Goal: Task Accomplishment & Management: Manage account settings

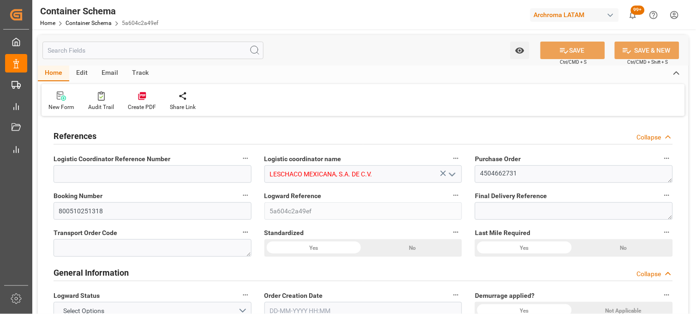
type input "10"
type input "7"
type input "1"
type input "500"
type input "20000"
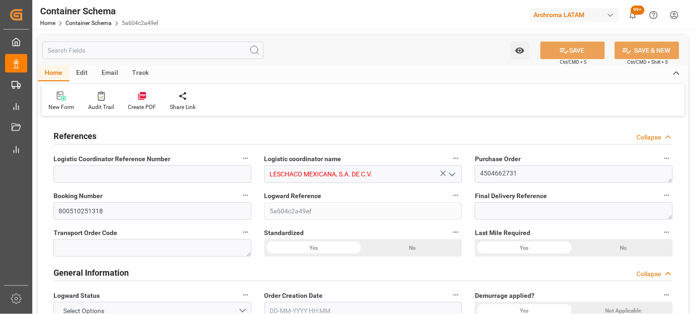
type input "20600"
type input "MSC"
type input "Mediterranean Shipping Company"
type input "CNXGA"
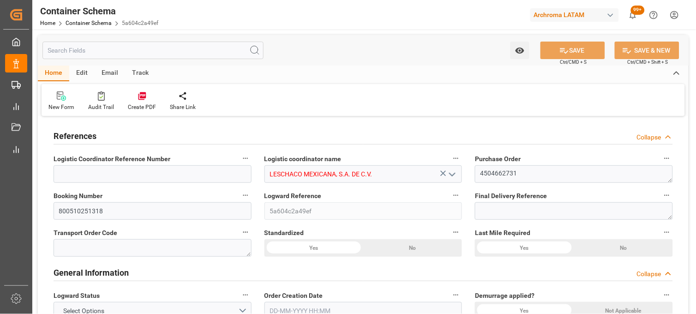
type input "MXZLO"
type input "0"
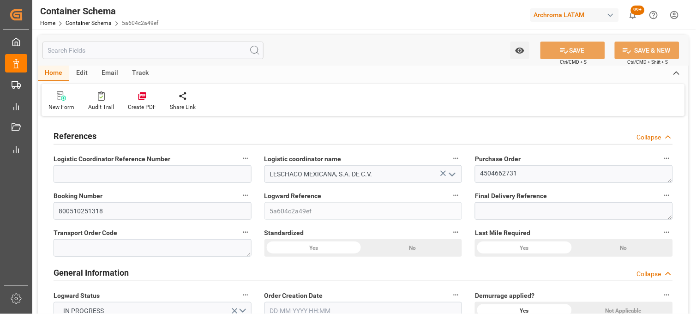
type input "[DATE] 09:00"
type input "[DATE]"
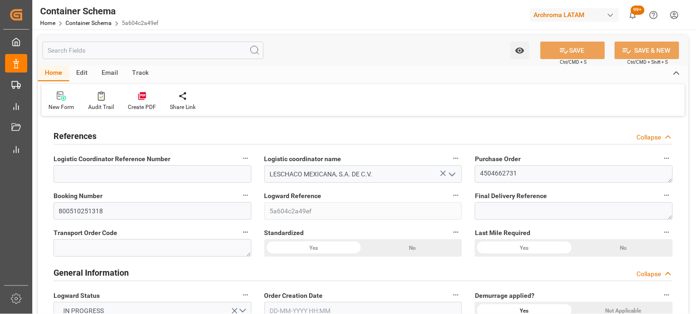
type input "[DATE]"
type input "[DATE] 15:20"
type input "[DATE] 15:11"
type input "[DATE]"
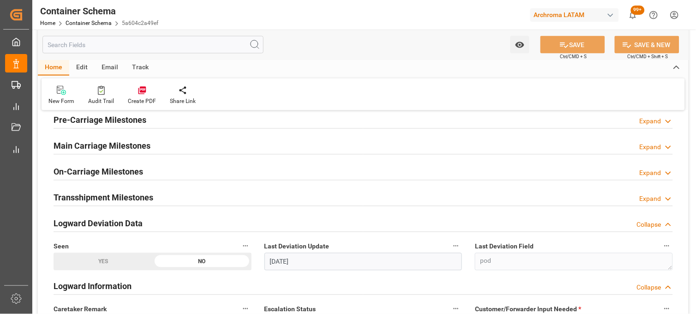
scroll to position [1077, 0]
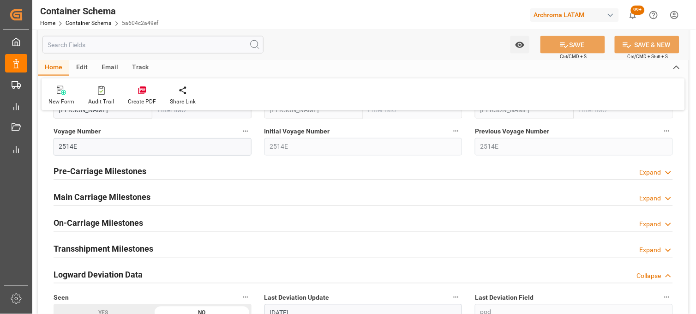
click at [85, 192] on h2 "Main Carriage Milestones" at bounding box center [102, 197] width 97 height 12
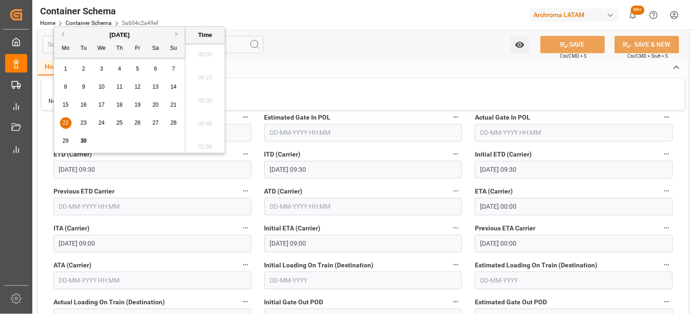
scroll to position [834, 0]
drag, startPoint x: 116, startPoint y: 171, endPoint x: 54, endPoint y: 173, distance: 62.4
click at [54, 173] on input "[DATE] 09:30" at bounding box center [153, 170] width 198 height 18
click at [124, 172] on input "[DATE] 09:30" at bounding box center [153, 170] width 198 height 18
drag, startPoint x: 135, startPoint y: 169, endPoint x: 41, endPoint y: 172, distance: 94.7
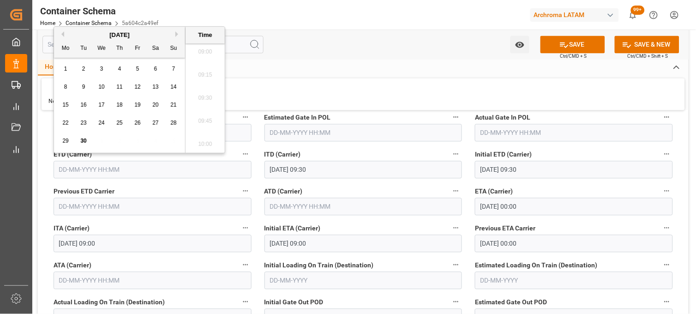
click at [103, 171] on input "text" at bounding box center [153, 170] width 198 height 18
click at [555, 48] on button "SAVE" at bounding box center [573, 45] width 65 height 18
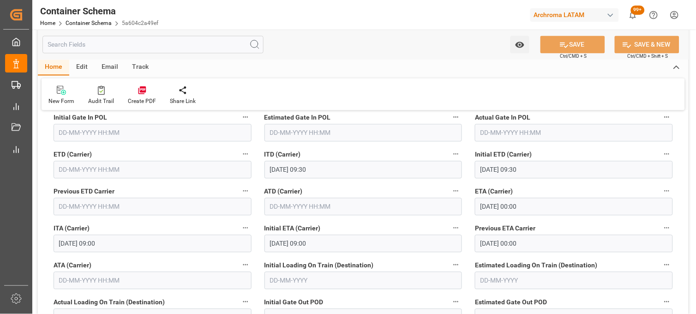
click at [67, 171] on input "text" at bounding box center [153, 170] width 198 height 18
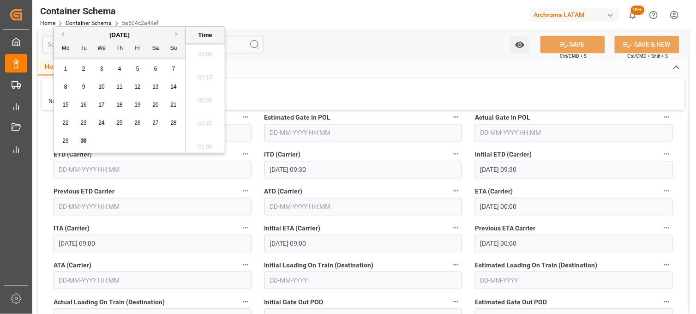
scroll to position [1018, 0]
click at [67, 125] on span "22" at bounding box center [65, 123] width 6 height 6
type input "[DATE] 00:00"
click at [206, 168] on li "12:45" at bounding box center [205, 179] width 39 height 23
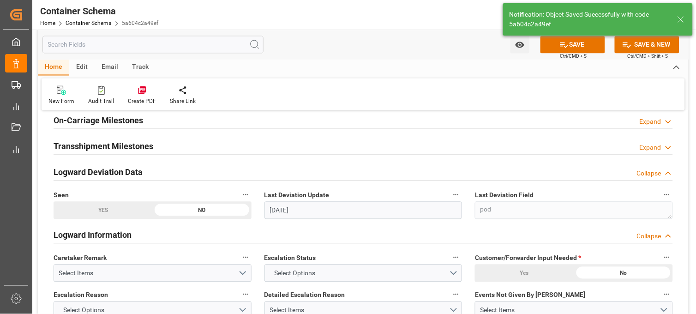
type input "[DATE] 17:38"
click at [571, 49] on button "SAVE" at bounding box center [573, 45] width 65 height 18
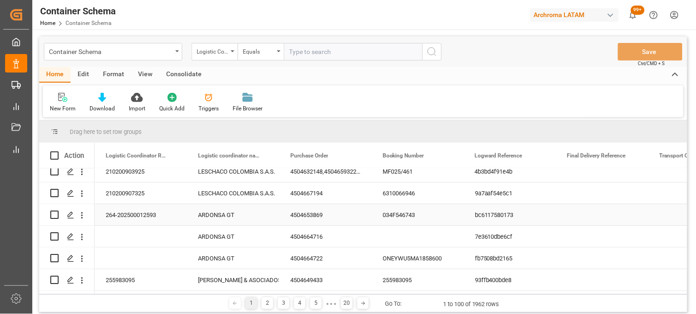
scroll to position [102, 0]
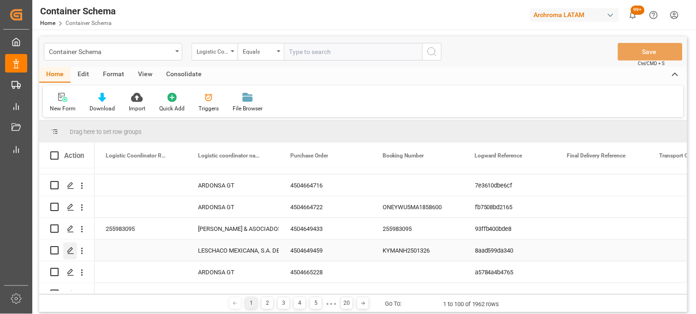
click at [66, 249] on div "Press SPACE to select this row." at bounding box center [70, 250] width 14 height 17
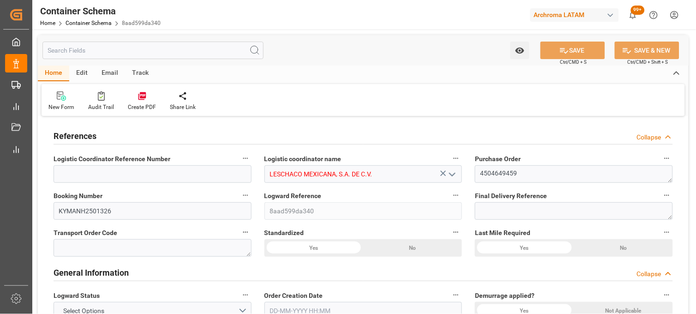
type input "0"
type input "7"
type input "1"
type input "18"
type input "450"
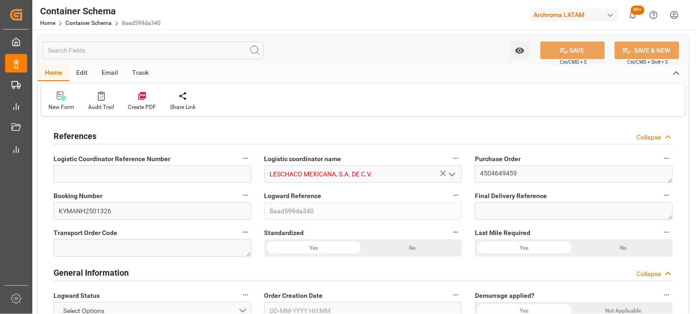
type input "490"
type input "Cosco"
type input "COSCO Shipping Co. Ltd."
type input "CNSHG"
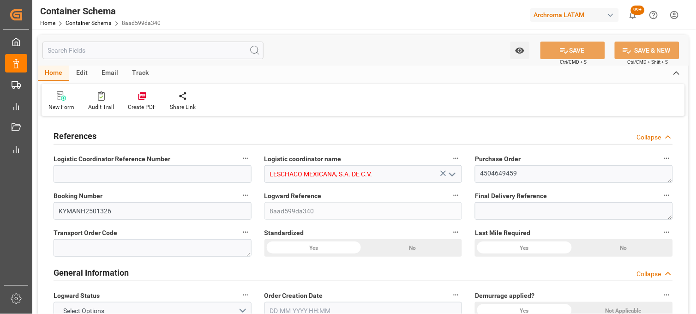
type input "MXZLO"
type input "9355551"
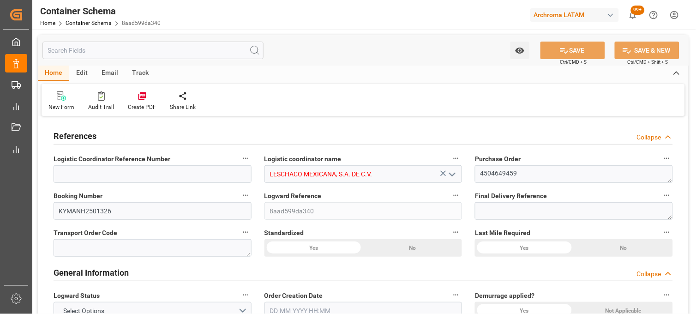
type input "9355551"
type input "0"
type input "[DATE] 08:30"
type input "[DATE]"
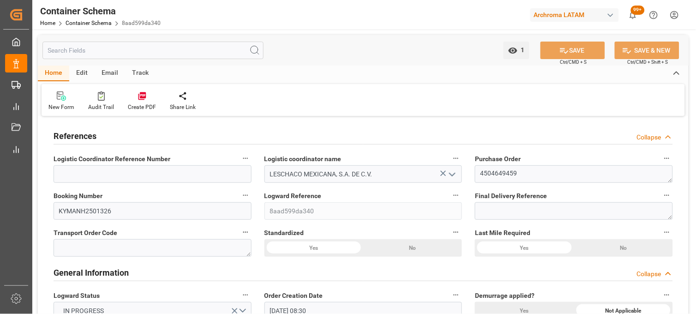
type input "[DATE]"
type input "[DATE] 09:00"
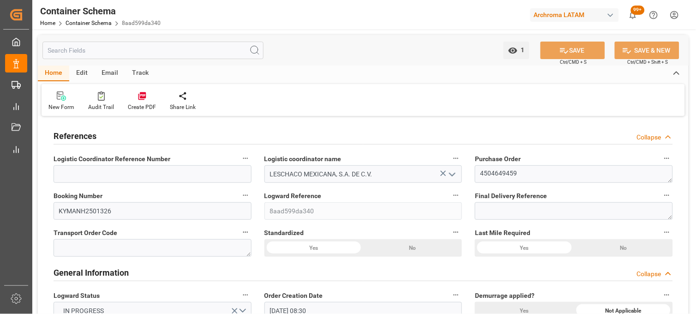
type input "[DATE] 00:00"
type input "[DATE] 08:30"
type input "[DATE] 00:00"
type input "[DATE]"
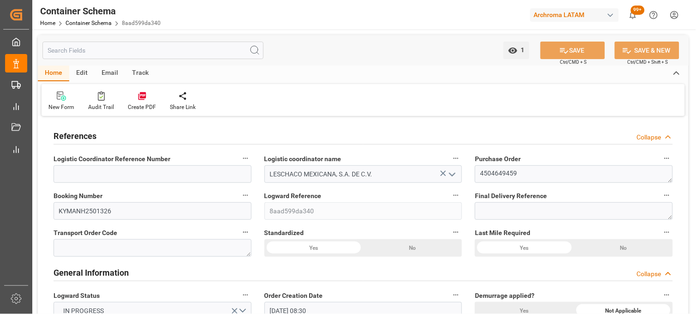
type input "[DATE]"
type input "[DATE] 14:54"
type input "[DATE] 14:41"
type input "[DATE]"
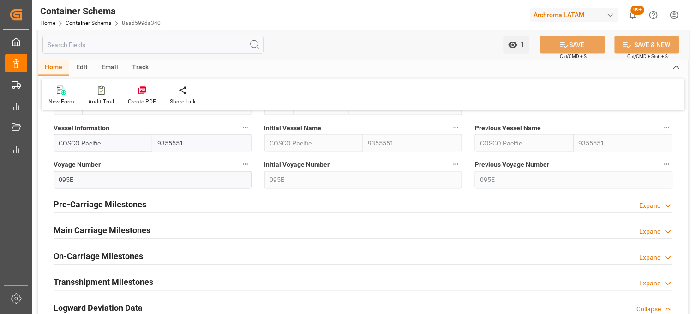
scroll to position [1026, 0]
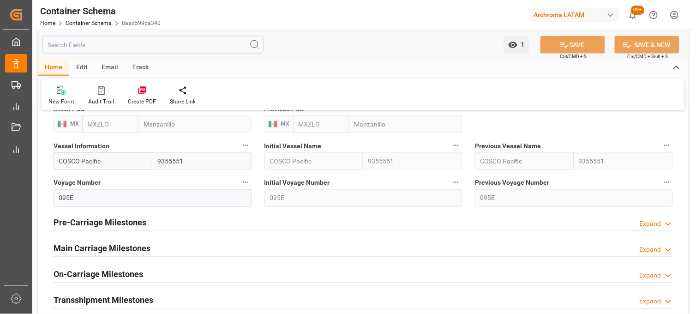
click at [135, 244] on h2 "Main Carriage Milestones" at bounding box center [102, 248] width 97 height 12
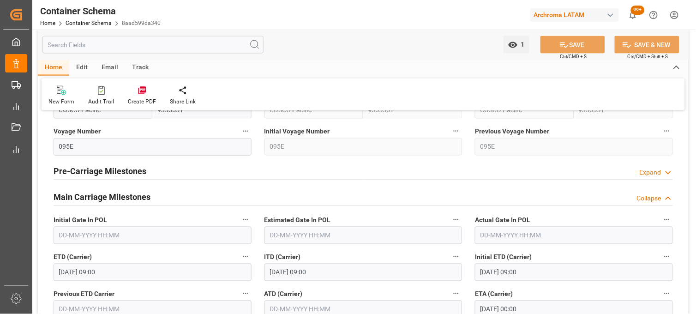
scroll to position [1128, 0]
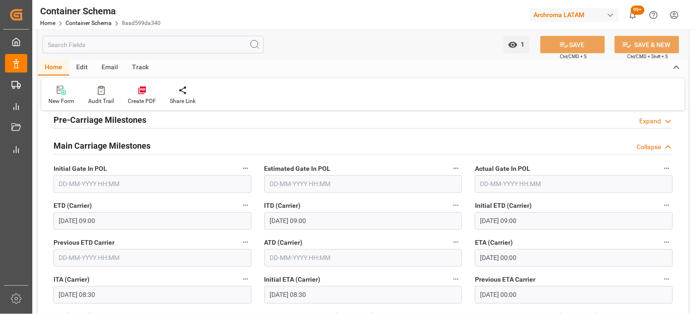
drag, startPoint x: 67, startPoint y: 222, endPoint x: 108, endPoint y: 224, distance: 41.2
click at [68, 223] on input "[DATE] 09:00" at bounding box center [153, 221] width 198 height 18
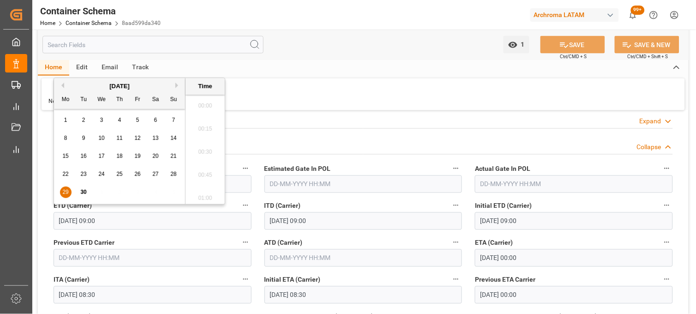
scroll to position [788, 0]
drag, startPoint x: 128, startPoint y: 224, endPoint x: 49, endPoint y: 224, distance: 78.9
click at [49, 224] on div "ETD (Carrier) [DATE] 09:00" at bounding box center [152, 214] width 211 height 37
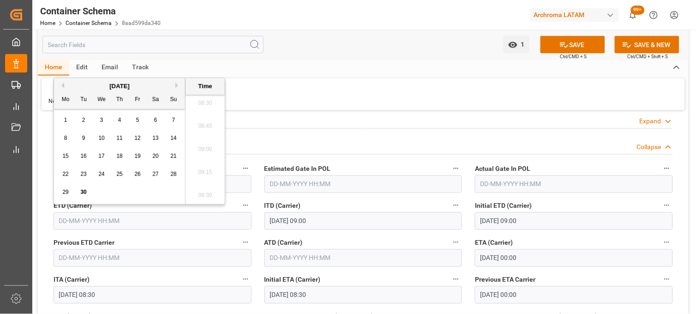
click at [555, 47] on button "SAVE" at bounding box center [573, 45] width 65 height 18
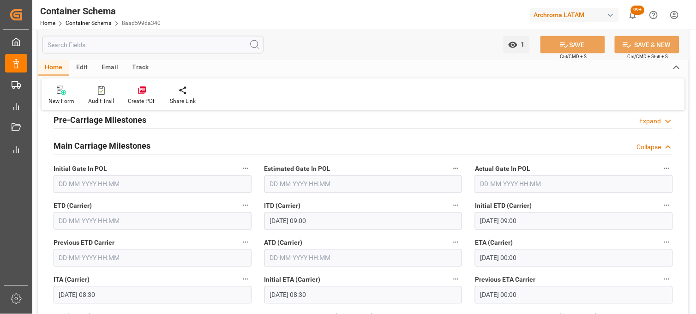
click at [70, 219] on input "text" at bounding box center [153, 221] width 198 height 18
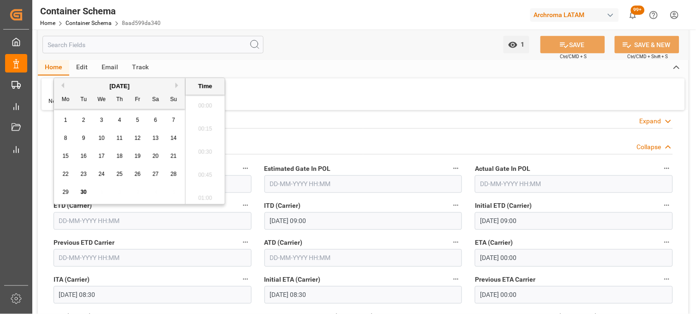
scroll to position [1018, 0]
click at [66, 194] on span "29" at bounding box center [65, 192] width 6 height 6
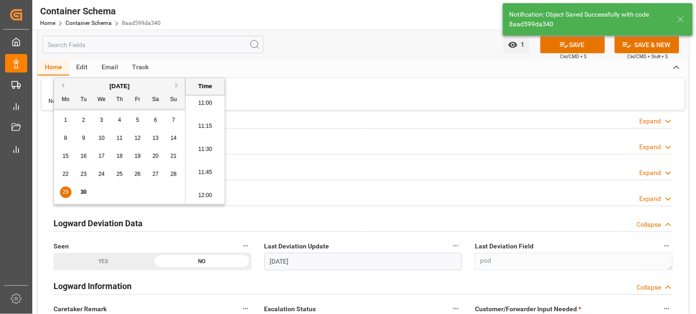
type input "[DATE] 17:41"
click at [208, 134] on li "13:30" at bounding box center [205, 128] width 39 height 23
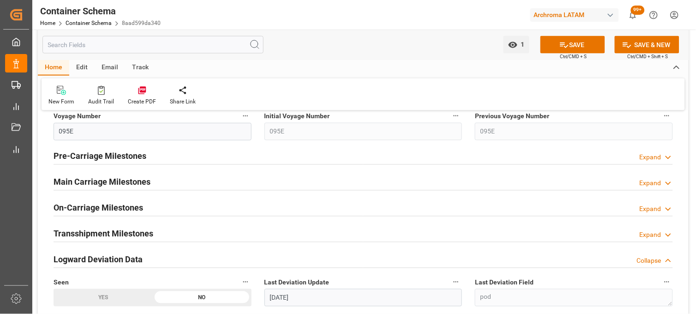
scroll to position [1077, 0]
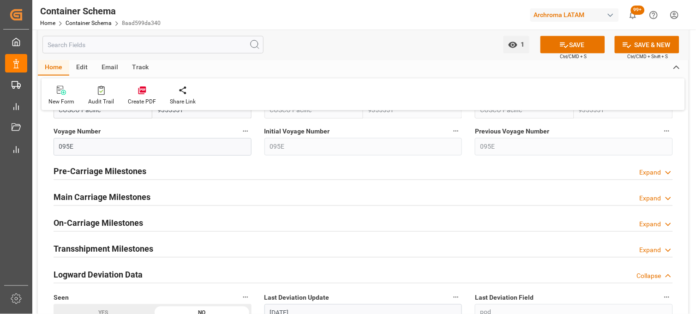
click at [84, 199] on h2 "Main Carriage Milestones" at bounding box center [102, 197] width 97 height 12
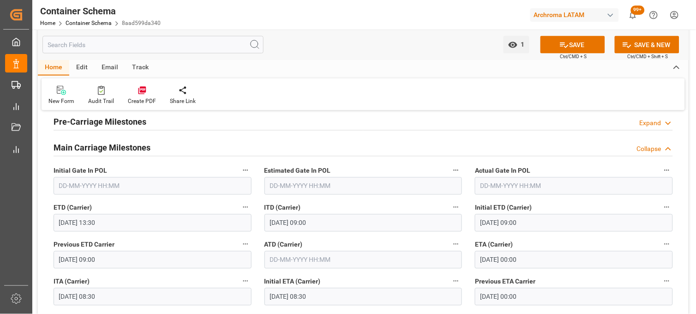
scroll to position [1128, 0]
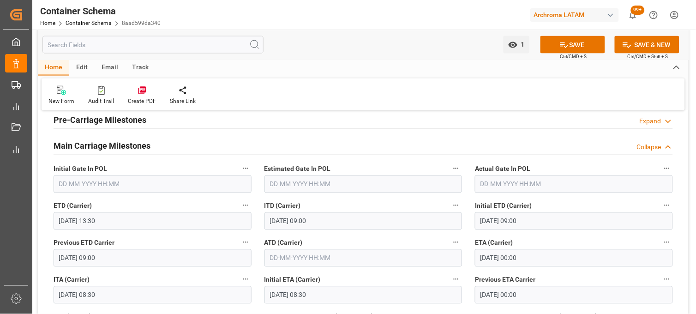
click at [80, 221] on input "[DATE] 13:30" at bounding box center [153, 221] width 198 height 18
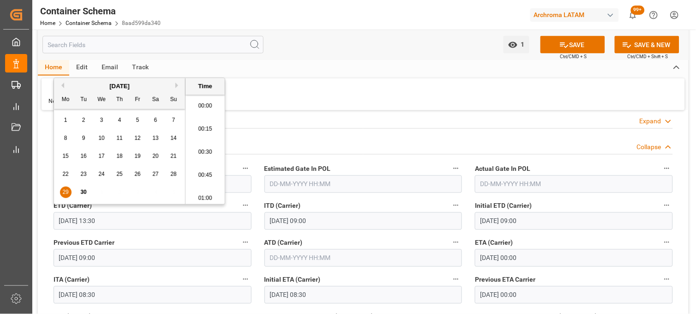
scroll to position [1203, 0]
click at [116, 221] on input "[DATE] 13:30" at bounding box center [153, 221] width 198 height 18
click at [570, 44] on button "SAVE" at bounding box center [573, 45] width 65 height 18
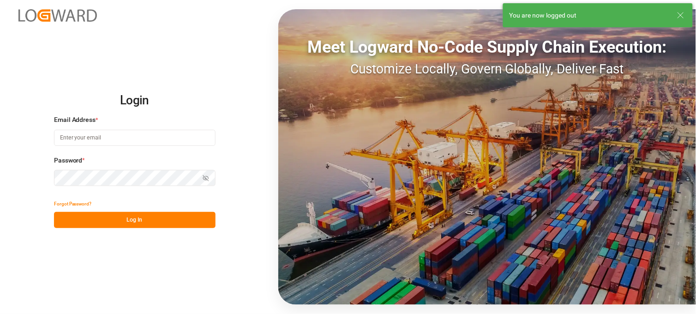
type input "[PERSON_NAME][EMAIL_ADDRESS][PERSON_NAME][DOMAIN_NAME]"
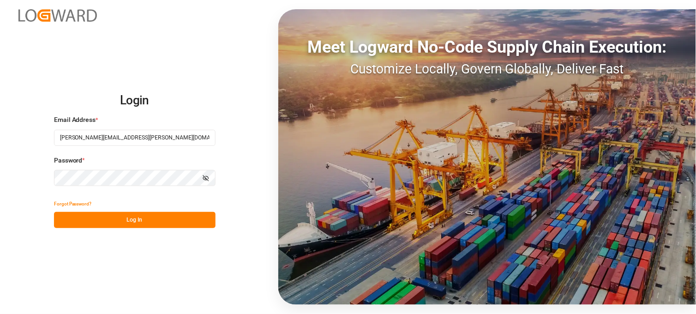
click at [116, 212] on button "Log In" at bounding box center [135, 220] width 162 height 16
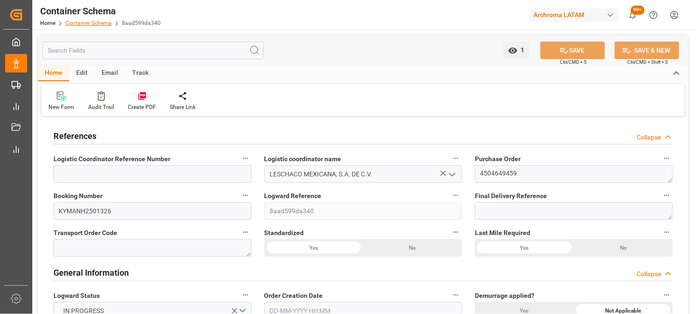
type input "0"
type input "7"
type input "1"
type input "18"
type input "450"
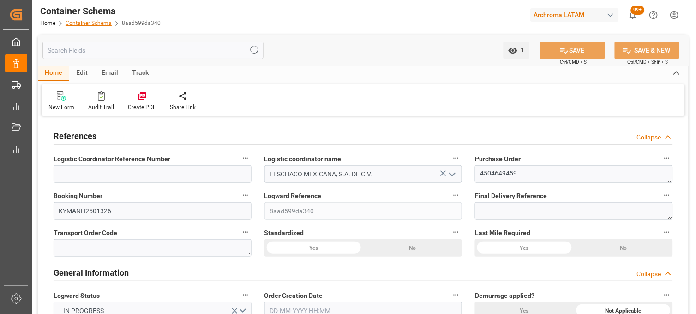
type input "490"
type input "Cosco"
type input "COSCO Shipping Co. Ltd."
type input "CNSHG"
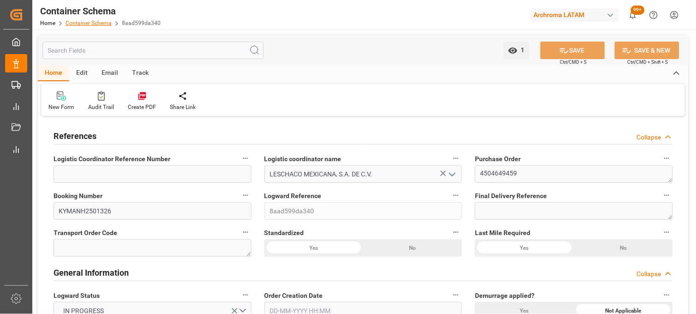
type input "MXZLO"
type input "9355551"
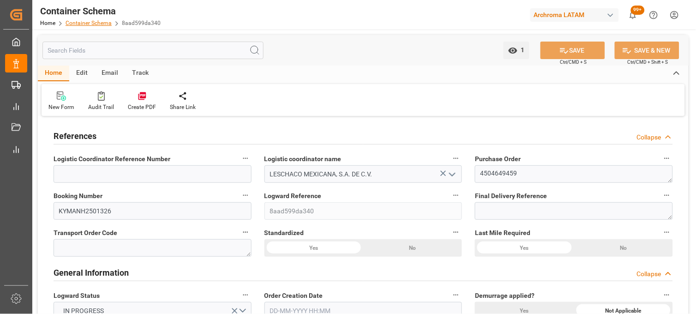
type input "9355551"
type input "0"
type input "[DATE] 08:30"
type input "[DATE]"
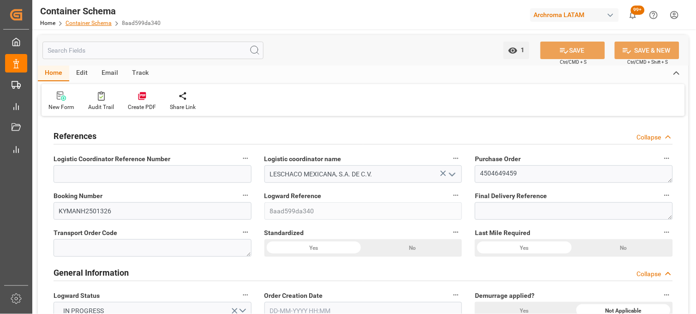
type input "[DATE]"
type input "[DATE] 17:41"
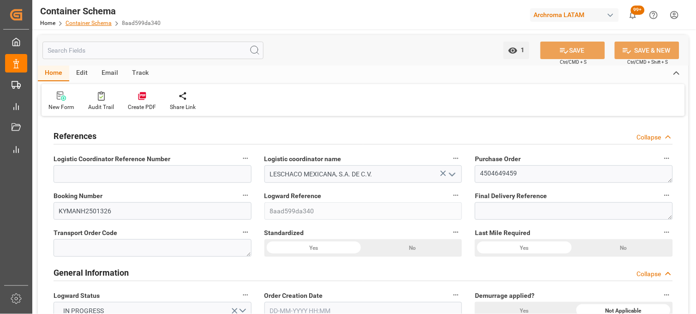
type input "[DATE] 14:41"
type input "[DATE]"
click at [78, 23] on link "Container Schema" at bounding box center [89, 23] width 46 height 6
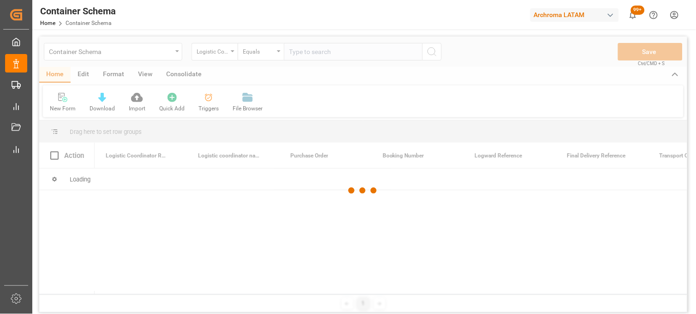
click at [172, 52] on div at bounding box center [363, 190] width 648 height 308
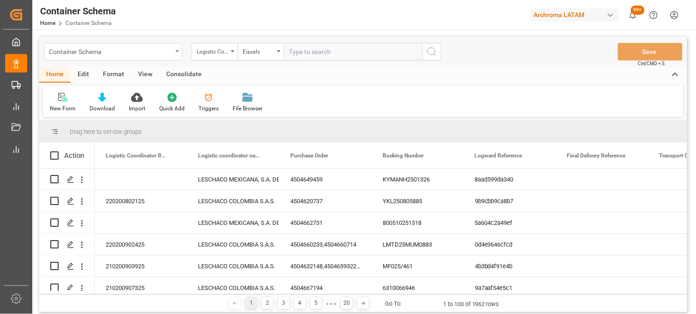
click at [179, 53] on div "Container Schema" at bounding box center [113, 52] width 139 height 18
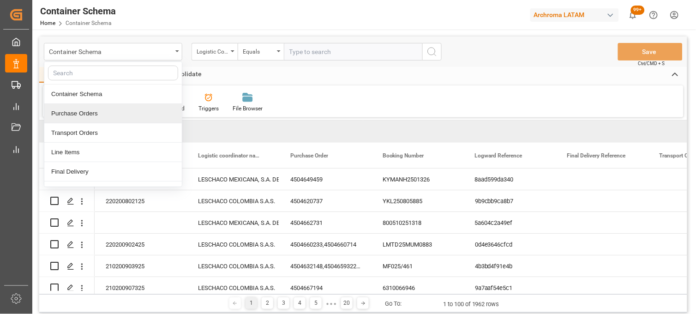
click at [104, 113] on div "Purchase Orders" at bounding box center [113, 113] width 138 height 19
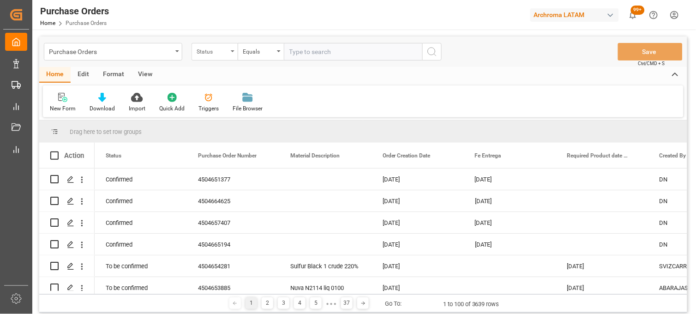
click at [233, 51] on icon "open menu" at bounding box center [233, 51] width 4 height 2
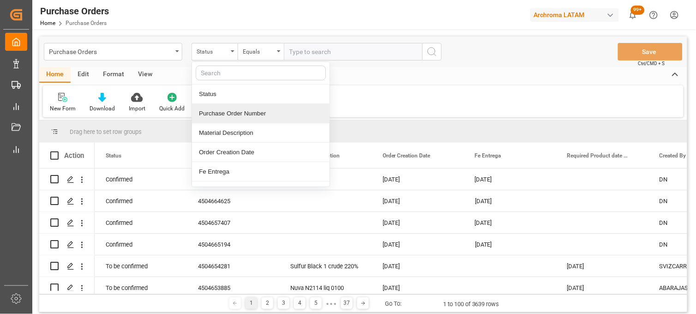
drag, startPoint x: 218, startPoint y: 109, endPoint x: 270, endPoint y: 75, distance: 61.3
click at [219, 110] on div "Purchase Order Number" at bounding box center [261, 113] width 138 height 19
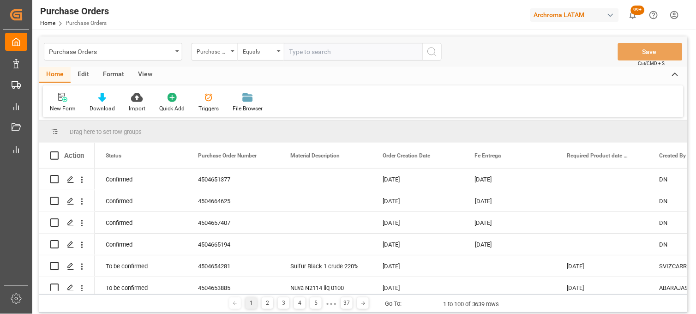
click at [303, 54] on input "text" at bounding box center [353, 52] width 139 height 18
paste input "4504654280"
type input "4504654280"
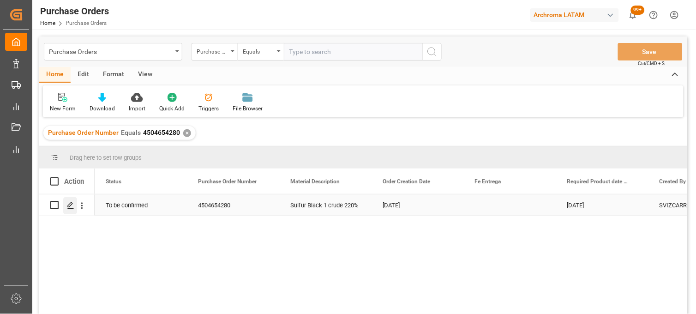
click at [68, 208] on icon "Press SPACE to select this row." at bounding box center [70, 205] width 7 height 7
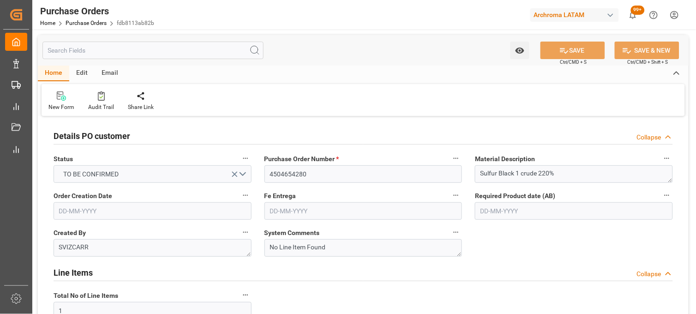
type input "[DATE]"
drag, startPoint x: 574, startPoint y: 242, endPoint x: 550, endPoint y: 242, distance: 24.0
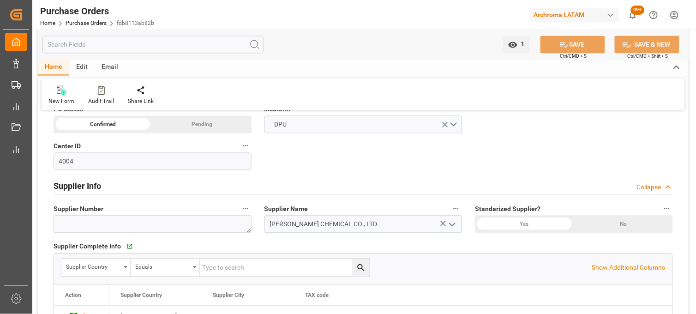
scroll to position [410, 0]
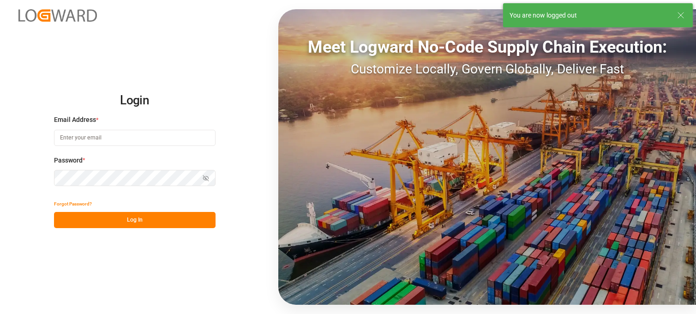
type input "erika.cervantes@leschaco.com"
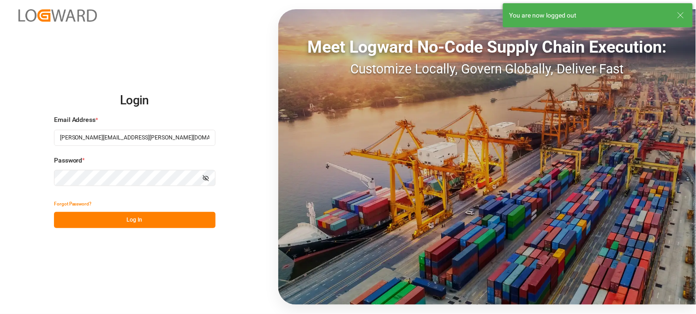
click at [120, 220] on button "Log In" at bounding box center [135, 220] width 162 height 16
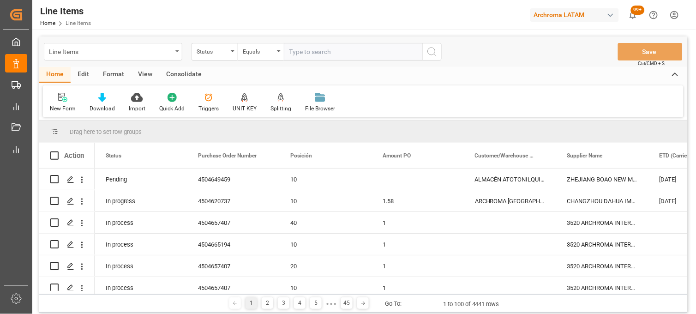
click at [176, 52] on div "Line Items" at bounding box center [113, 52] width 139 height 18
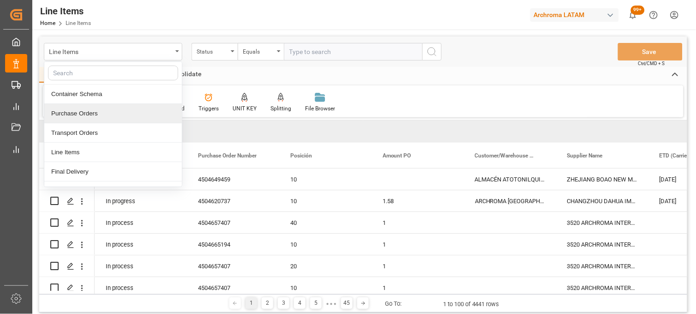
click at [121, 114] on div "Purchase Orders" at bounding box center [113, 113] width 138 height 19
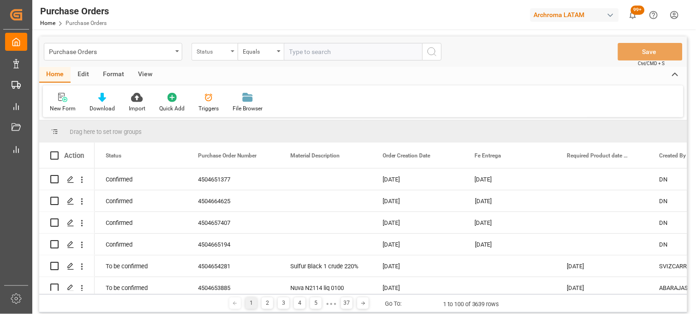
click at [224, 54] on div "Status" at bounding box center [212, 50] width 31 height 11
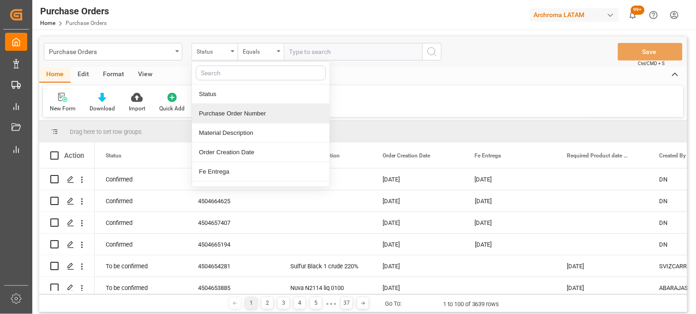
click at [222, 111] on div "Purchase Order Number" at bounding box center [261, 113] width 138 height 19
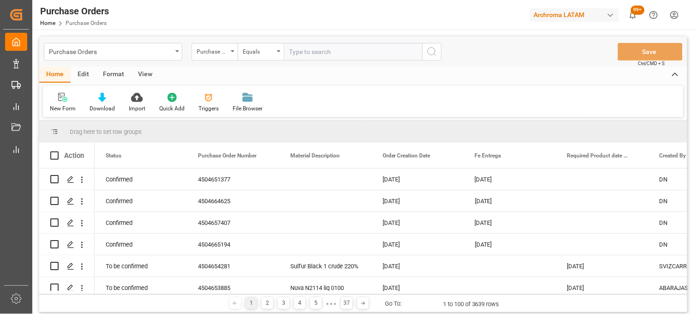
click at [302, 54] on input "text" at bounding box center [353, 52] width 139 height 18
paste input "4504648014"
type input "4504648014"
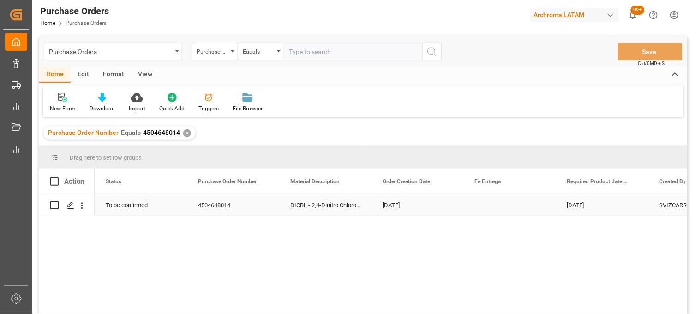
click at [487, 204] on div "Press SPACE to select this row." at bounding box center [510, 204] width 92 height 21
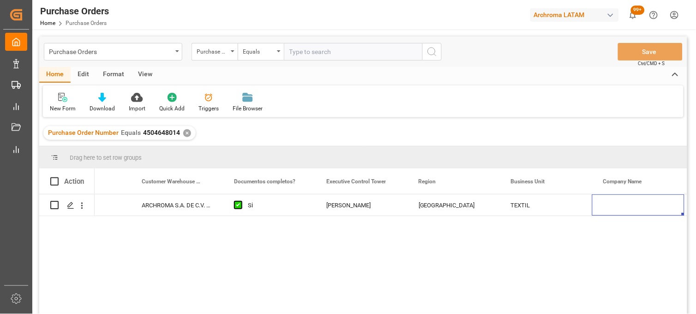
click at [186, 133] on div "✕" at bounding box center [187, 133] width 8 height 8
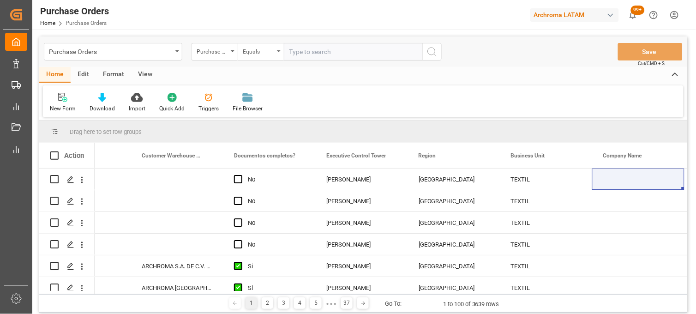
click at [278, 52] on div "Equals" at bounding box center [261, 52] width 46 height 18
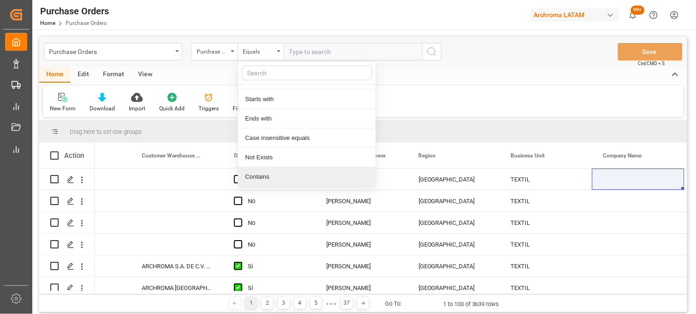
drag, startPoint x: 271, startPoint y: 171, endPoint x: 286, endPoint y: 112, distance: 61.6
click at [271, 169] on div "Contains" at bounding box center [307, 176] width 138 height 19
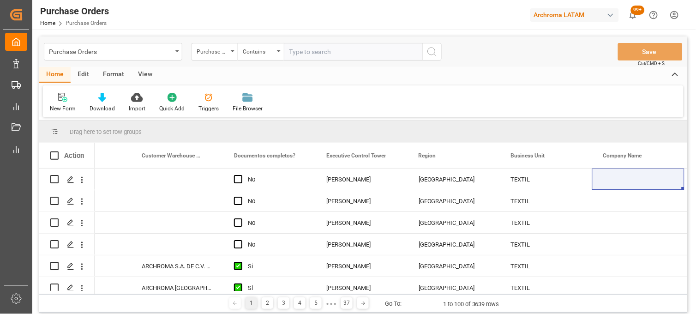
click at [301, 54] on input "text" at bounding box center [353, 52] width 139 height 18
paste input "4504650964"
click at [371, 49] on input "4504650964,v" at bounding box center [353, 52] width 139 height 18
paste input "4504653885"
paste input "4504654281"
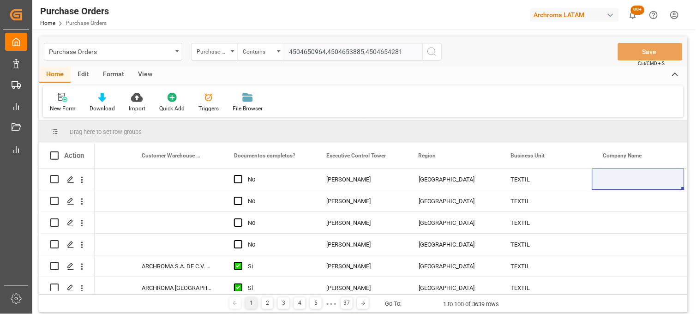
type input "4504650964,4504653885,4504654281"
click at [433, 56] on icon "search button" at bounding box center [432, 51] width 11 height 11
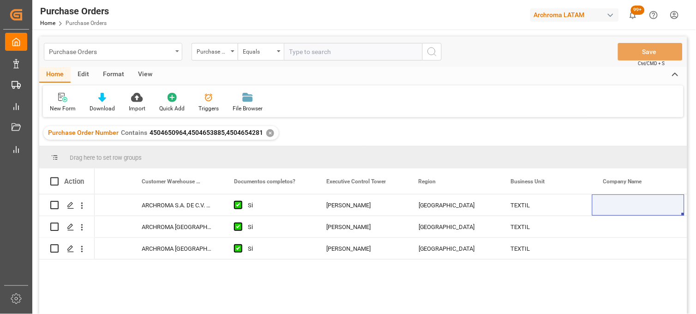
click at [131, 52] on div "Purchase Orders" at bounding box center [110, 51] width 123 height 12
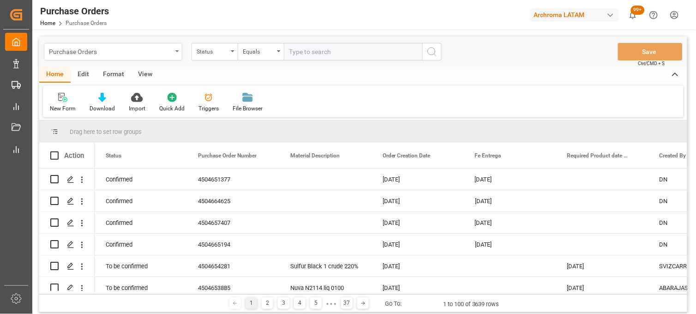
click at [179, 53] on div "Purchase Orders" at bounding box center [113, 52] width 139 height 18
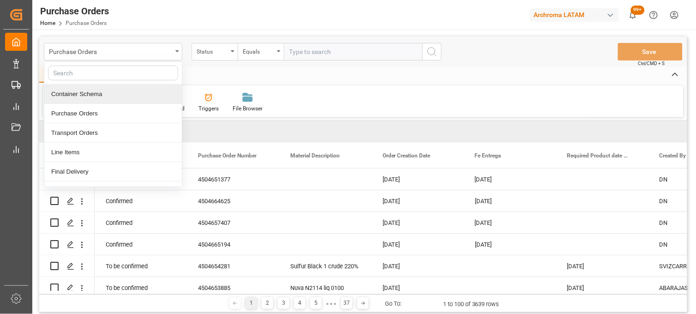
drag, startPoint x: 112, startPoint y: 96, endPoint x: 135, endPoint y: 99, distance: 23.8
click at [113, 97] on div "Container Schema" at bounding box center [113, 93] width 138 height 19
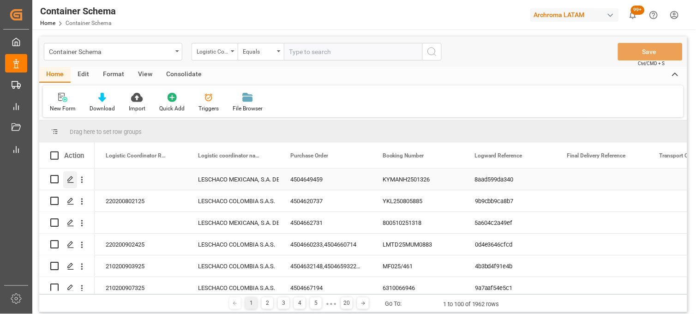
click at [68, 180] on icon "Press SPACE to select this row." at bounding box center [70, 179] width 7 height 7
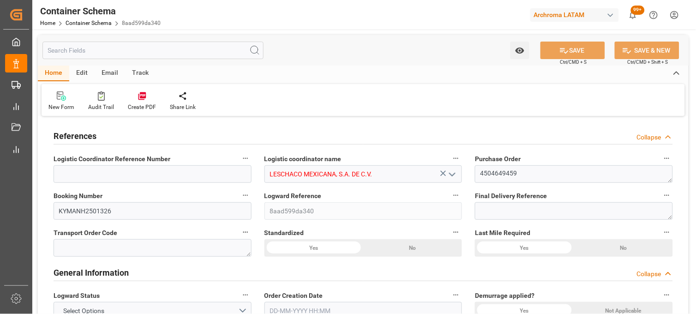
type input "0"
type input "7"
type input "1"
type input "18"
type input "450"
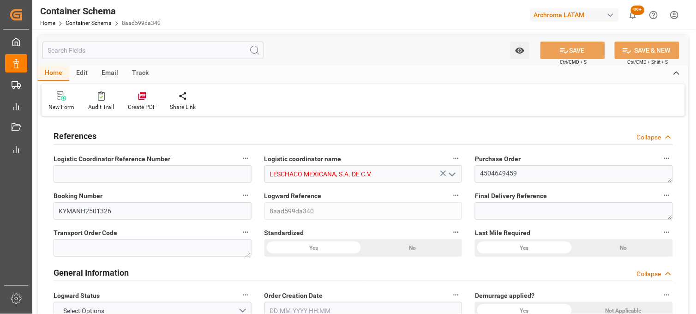
type input "490"
type input "Cosco"
type input "COSCO Shipping Co. Ltd."
type input "CNSHG"
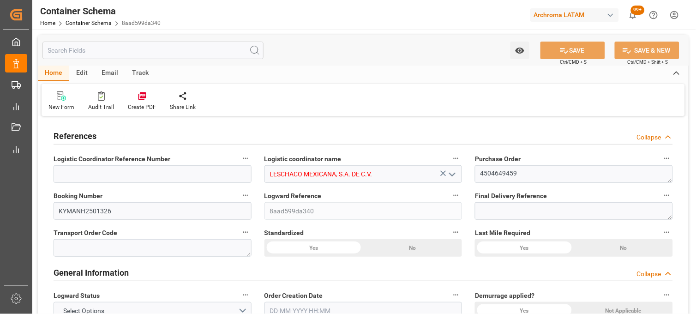
type input "MXZLO"
type input "9355551"
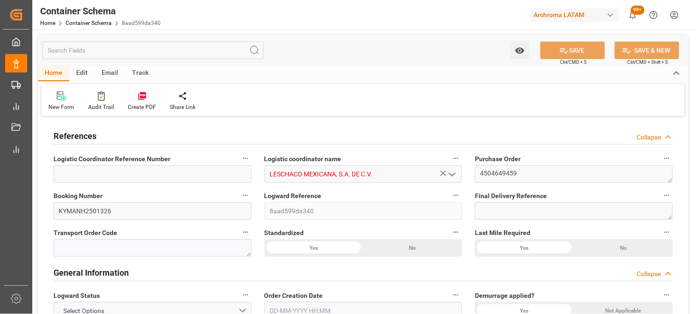
type input "9355551"
type input "0"
type input "[DATE] 08:30"
type input "[DATE]"
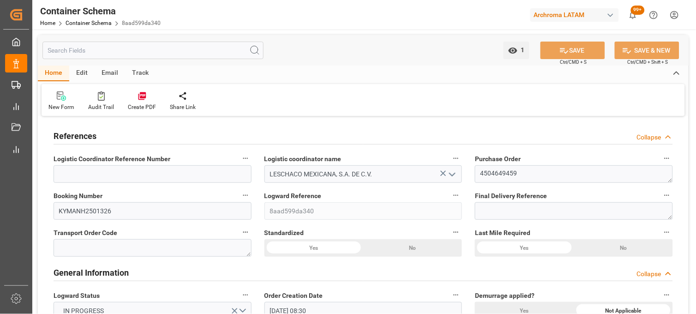
type input "[DATE]"
type input "[DATE] 17:41"
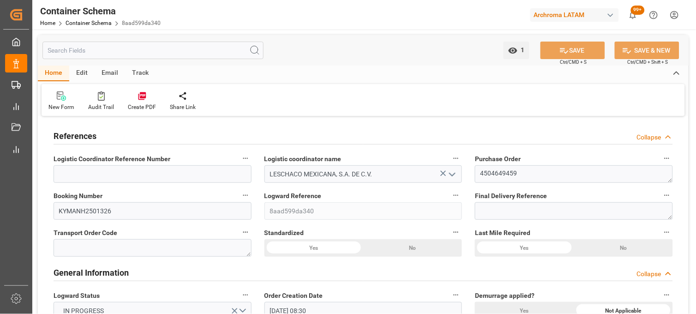
type input "[DATE] 14:41"
type input "[DATE]"
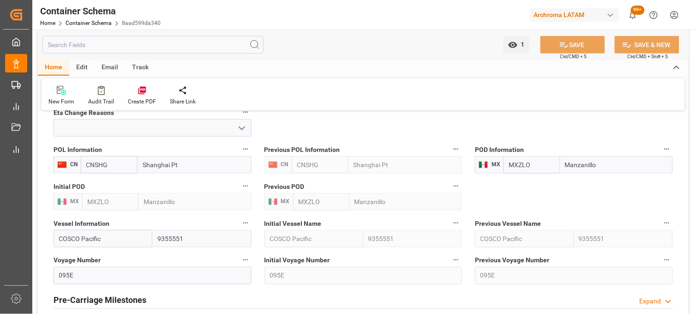
scroll to position [975, 0]
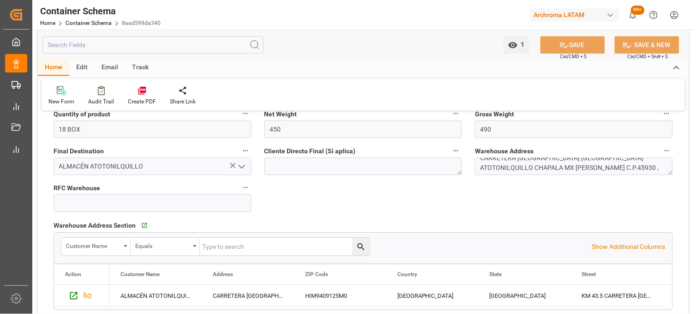
scroll to position [615, 0]
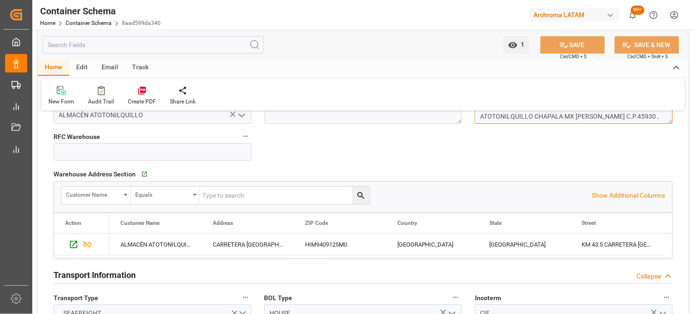
click at [538, 114] on textarea "CARRETERA [GEOGRAPHIC_DATA] OCOTLAN ATOTONILQUILLO, [GEOGRAPHIC_DATA], [GEOGRAP…" at bounding box center [574, 115] width 198 height 18
click at [181, 148] on input at bounding box center [153, 152] width 198 height 18
paste input "HIM9409125M0"
click at [181, 148] on input "HIM9409125M0" at bounding box center [153, 152] width 198 height 18
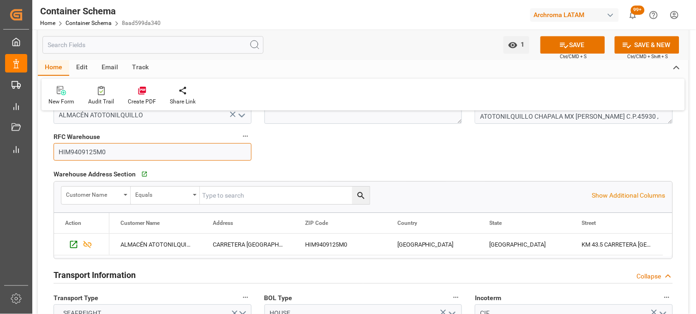
type input "HIM9409125M0"
click at [565, 43] on icon at bounding box center [565, 45] width 10 height 10
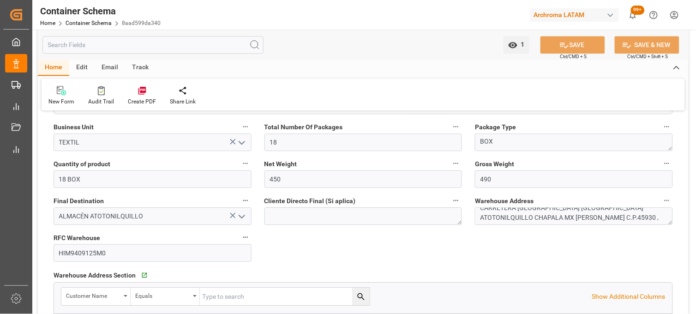
scroll to position [513, 0]
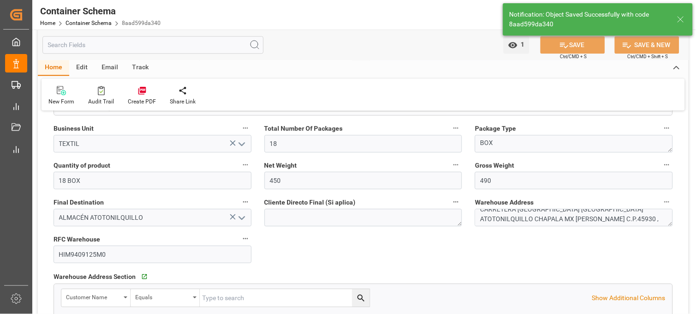
type input "30-09-2025 17:51"
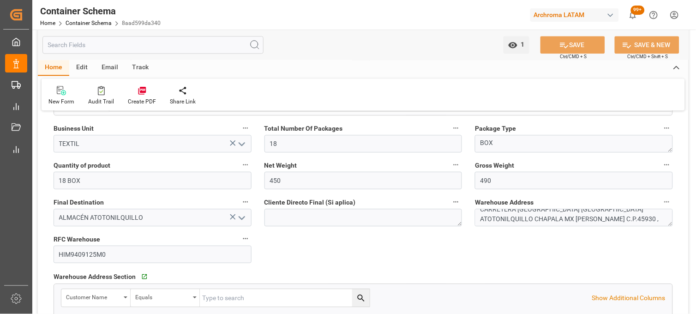
drag, startPoint x: 658, startPoint y: 253, endPoint x: 621, endPoint y: 247, distance: 37.3
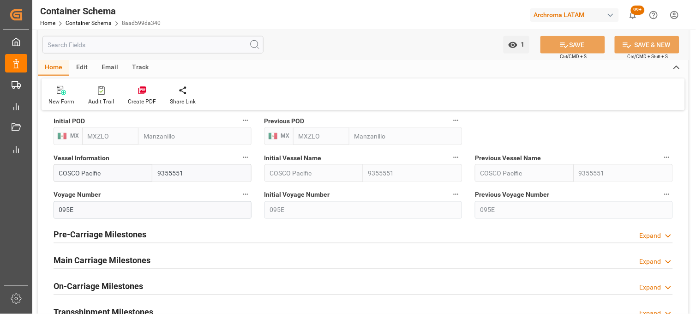
scroll to position [1026, 0]
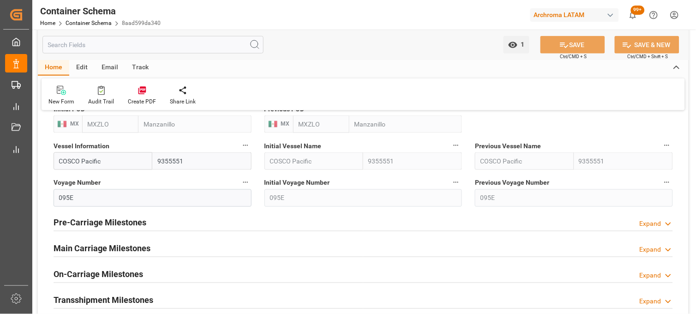
click at [236, 247] on div "Main Carriage Milestones Expand" at bounding box center [364, 248] width 620 height 18
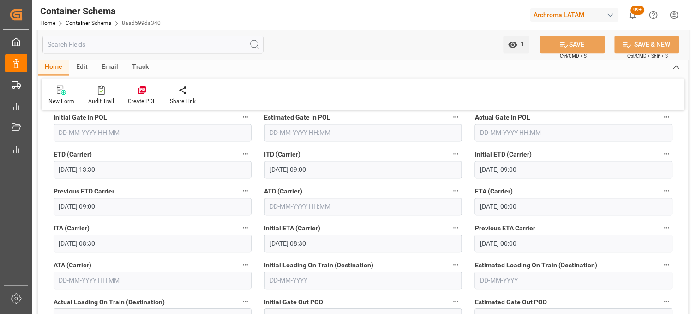
scroll to position [1231, 0]
